Goal: Information Seeking & Learning: Learn about a topic

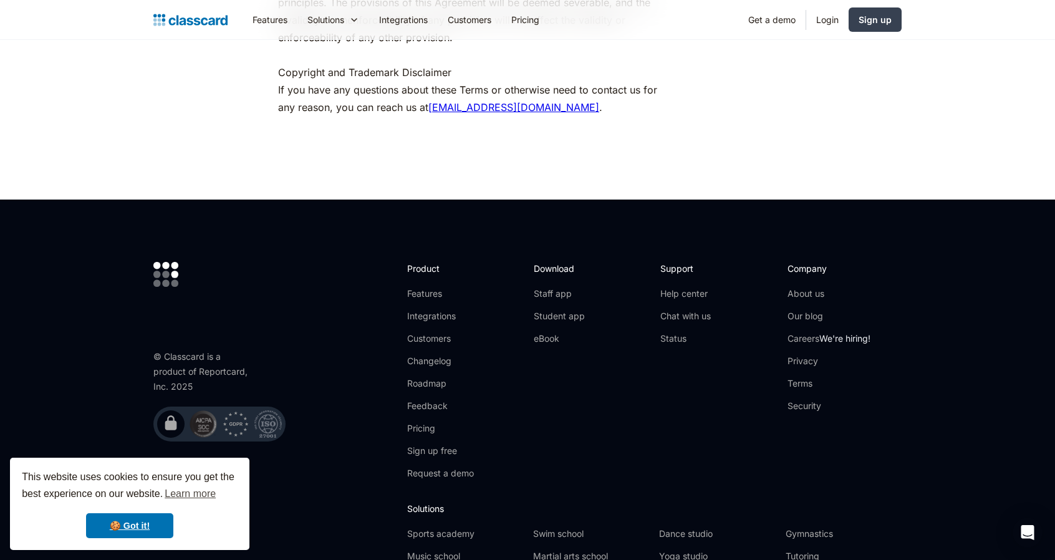
scroll to position [5537, 0]
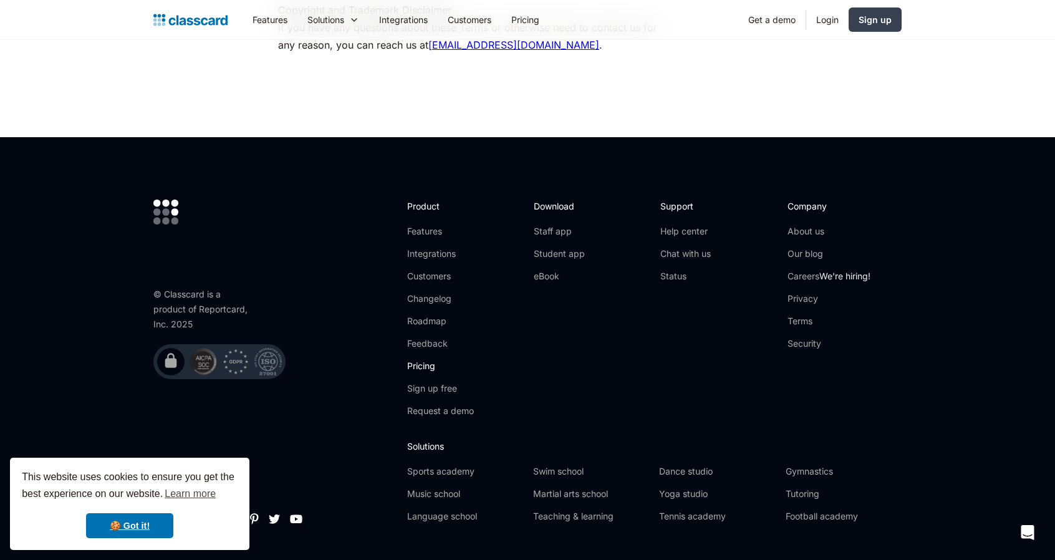
click at [420, 360] on link "Pricing" at bounding box center [440, 366] width 67 height 12
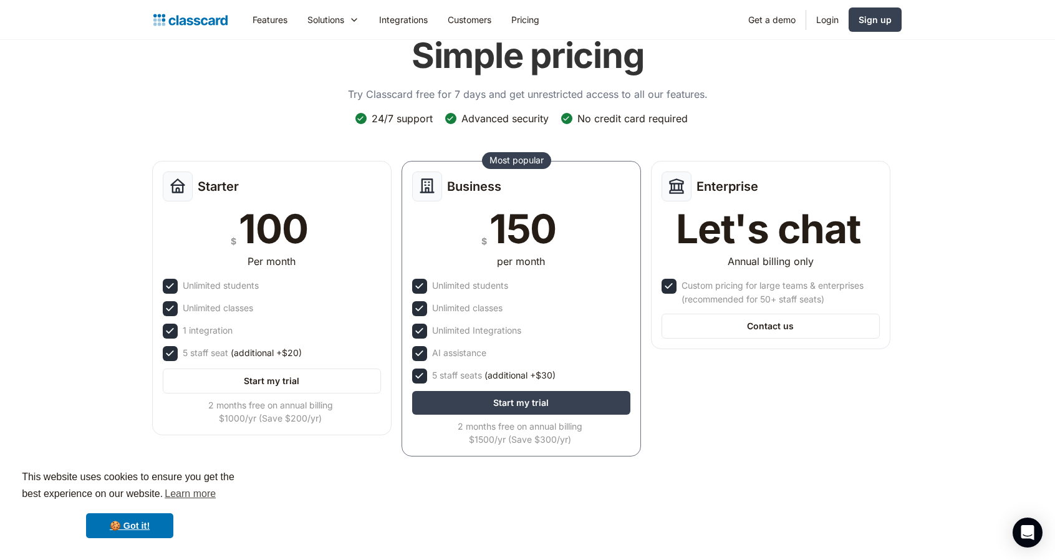
scroll to position [62, 0]
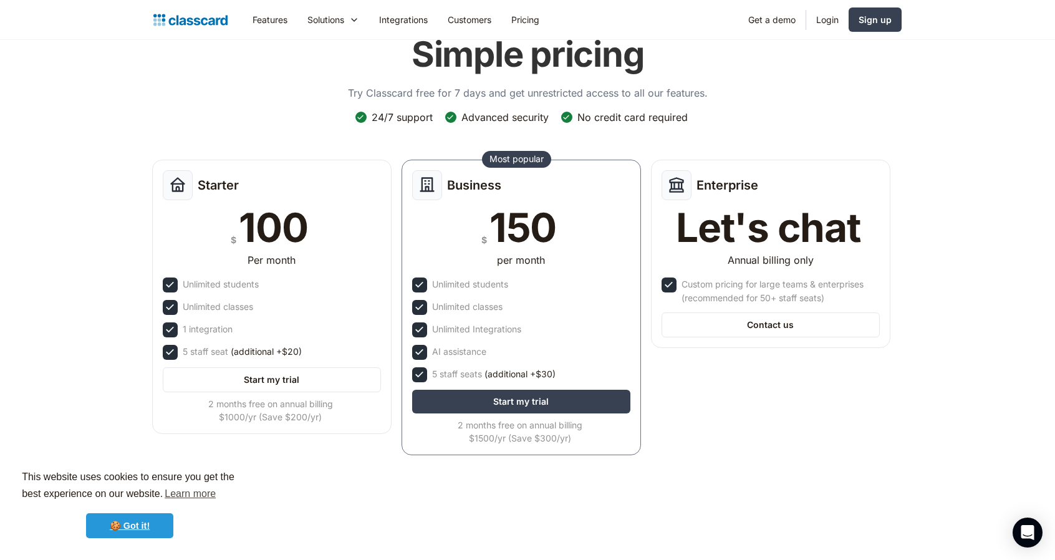
click at [129, 526] on link "🍪 Got it!" at bounding box center [129, 525] width 87 height 25
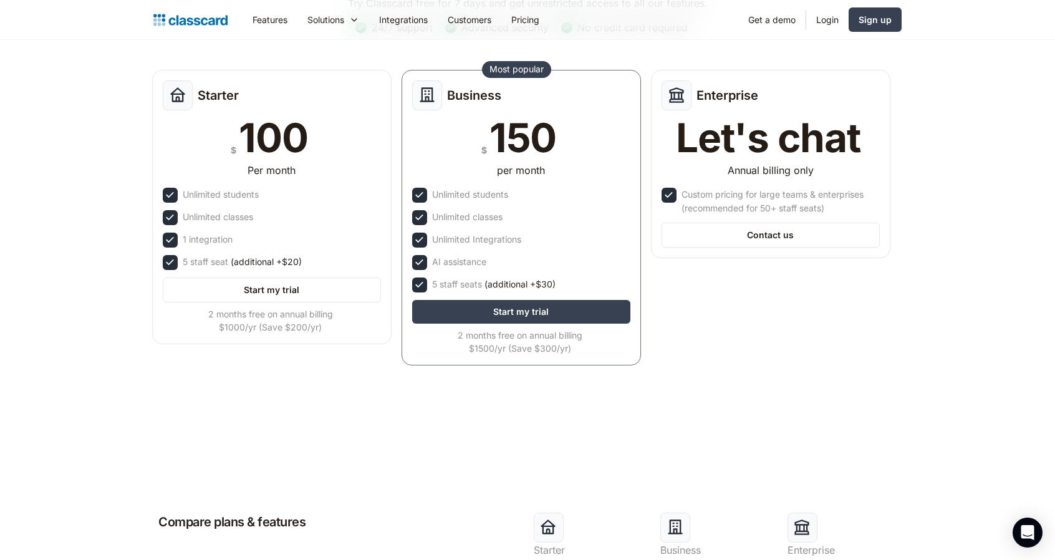
scroll to position [0, 0]
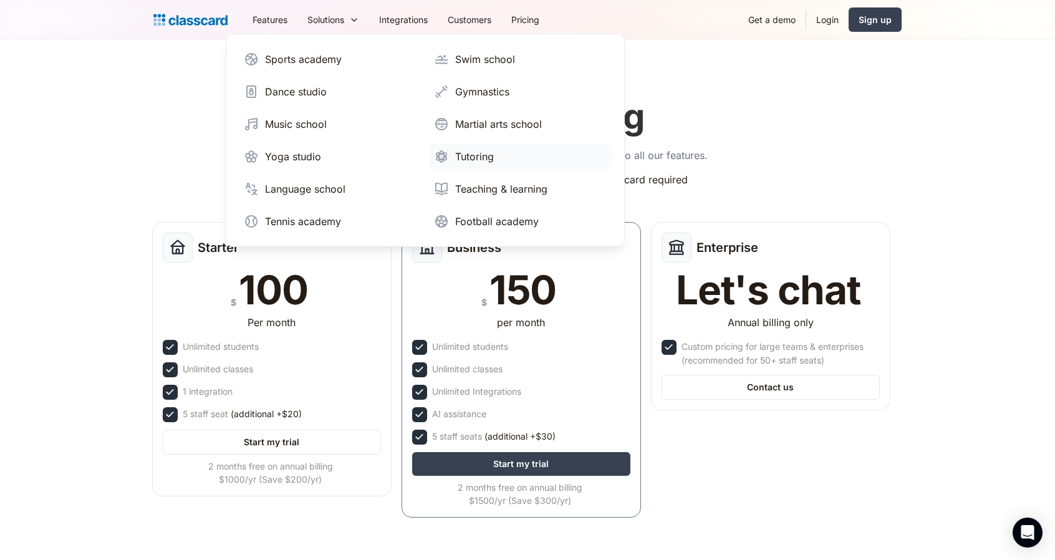
click at [465, 155] on div "Tutoring" at bounding box center [474, 156] width 39 height 15
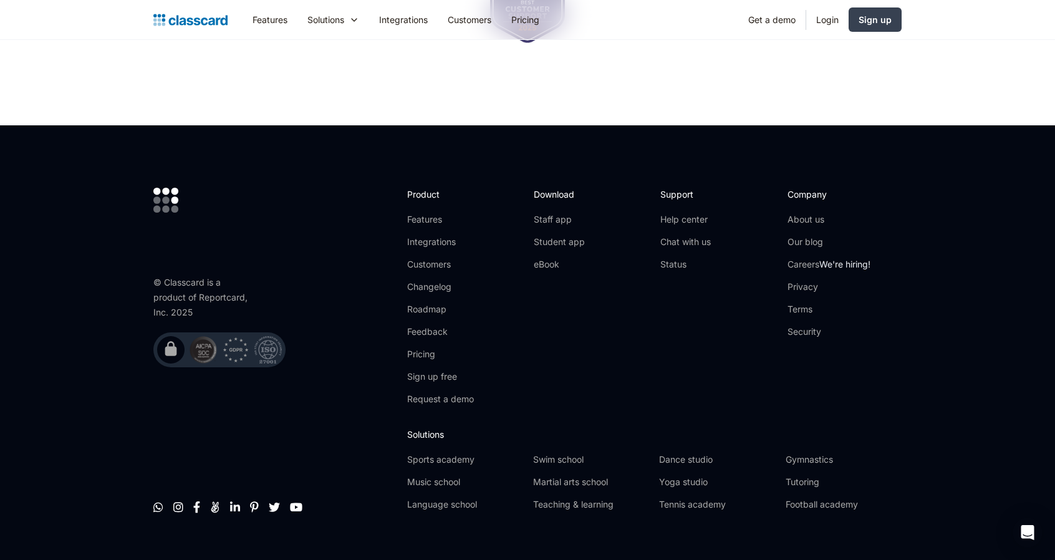
scroll to position [4221, 0]
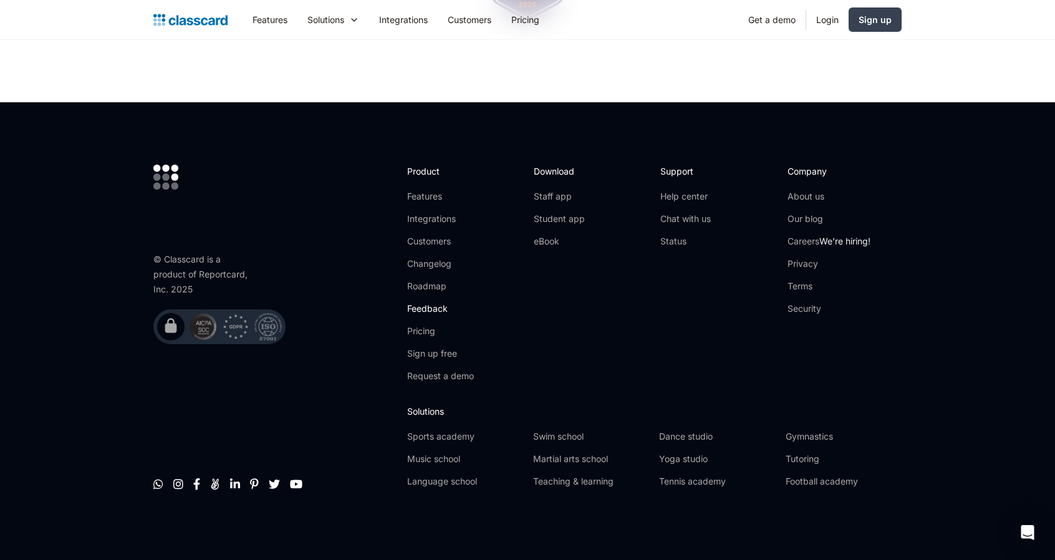
click at [427, 309] on link "Feedback" at bounding box center [440, 309] width 67 height 12
